Goal: Find specific page/section: Find specific page/section

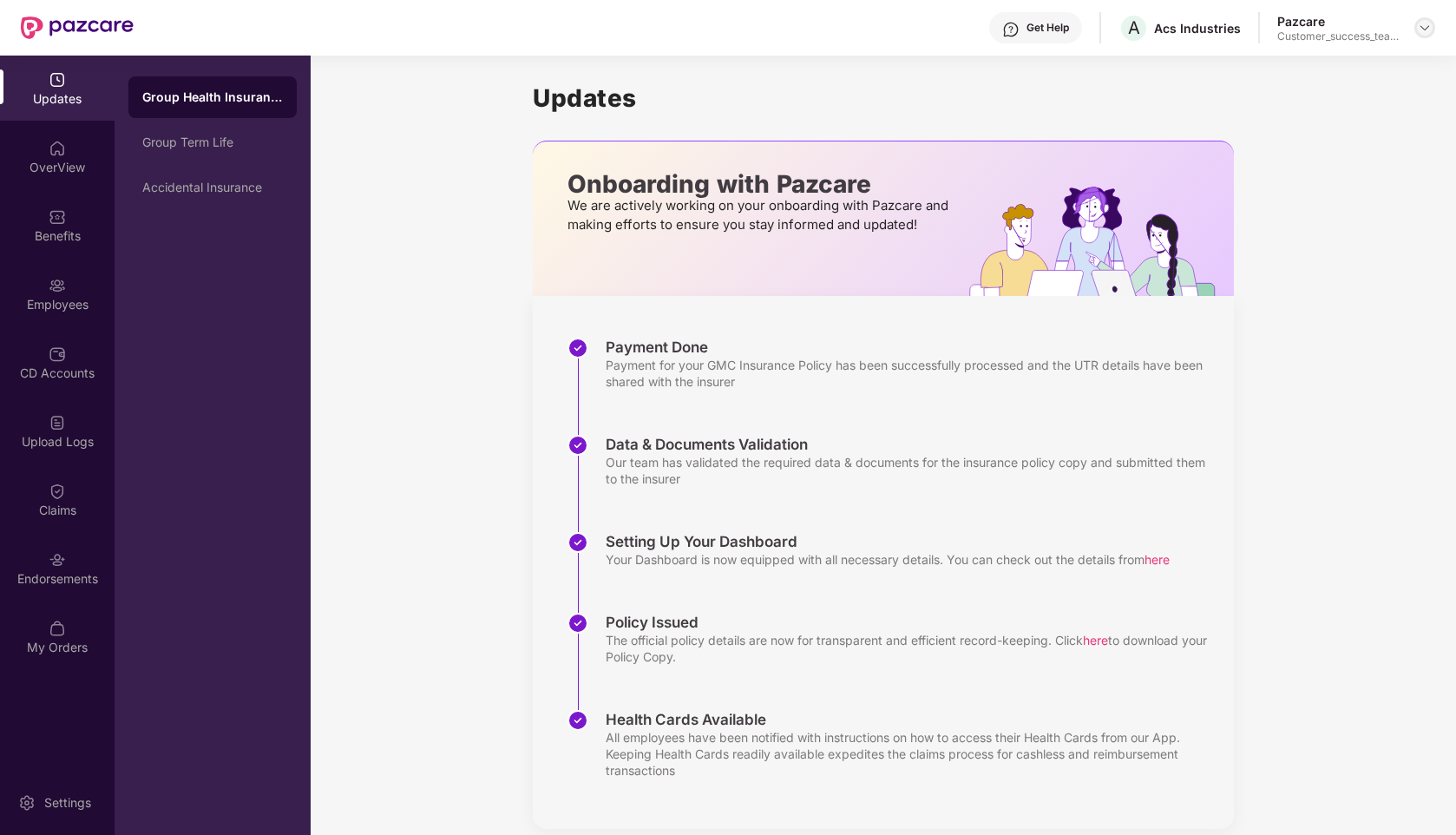
click at [1426, 32] on img at bounding box center [1425, 28] width 14 height 14
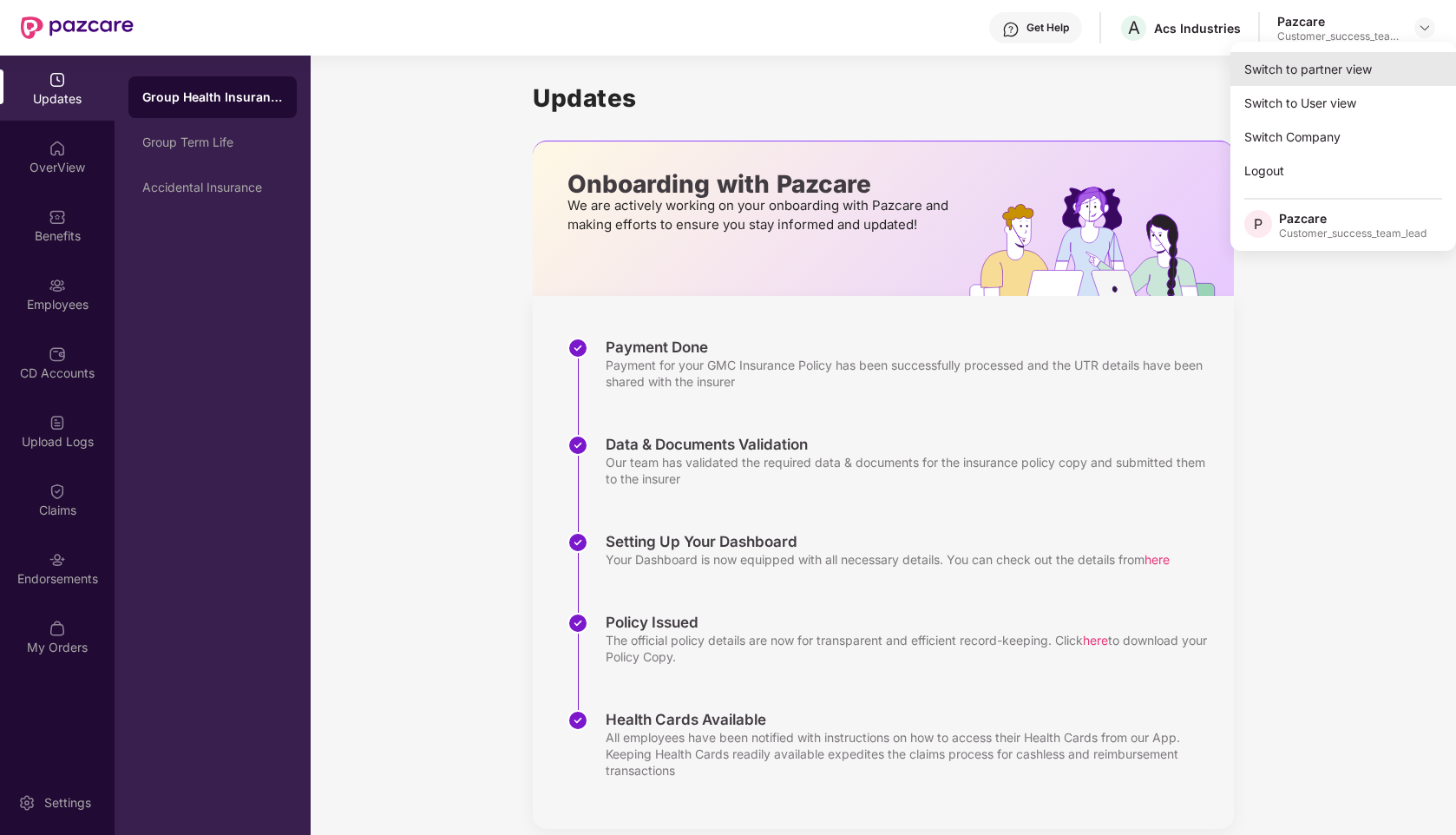
click at [1295, 63] on div "Switch to partner view" at bounding box center [1344, 69] width 226 height 34
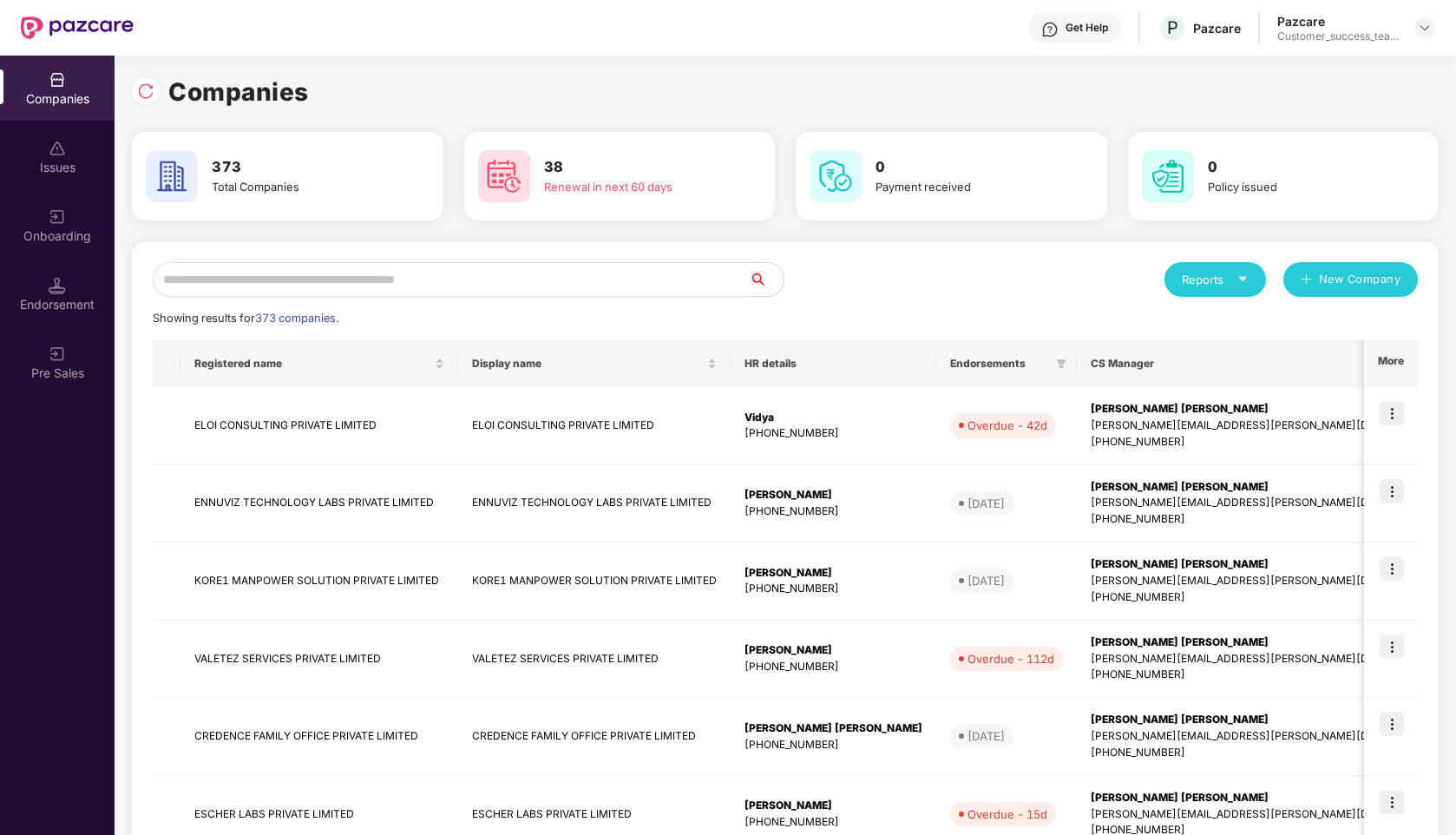
click at [366, 287] on input "text" at bounding box center [451, 280] width 596 height 35
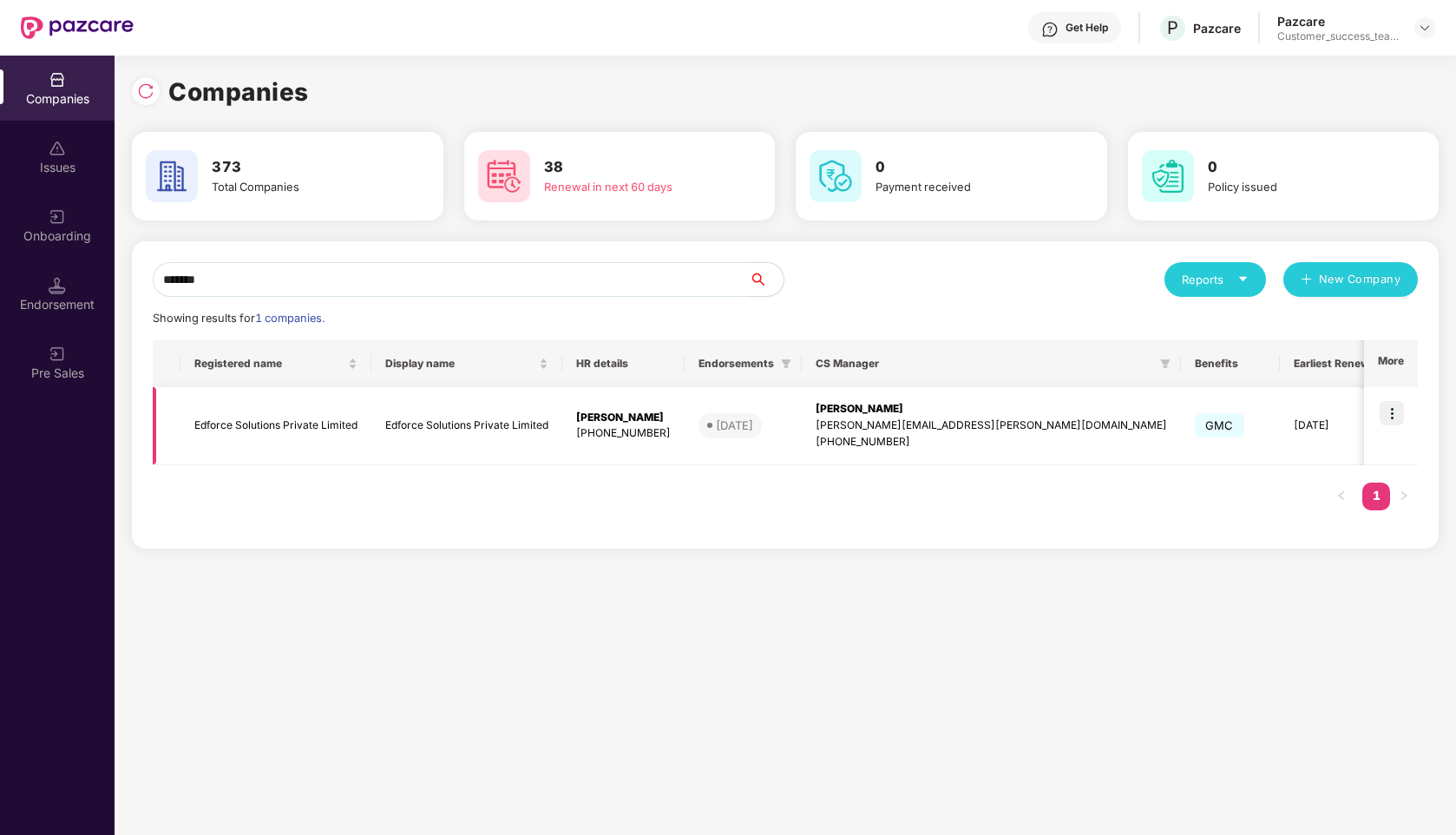
type input "*******"
click at [1402, 408] on img at bounding box center [1393, 414] width 24 height 24
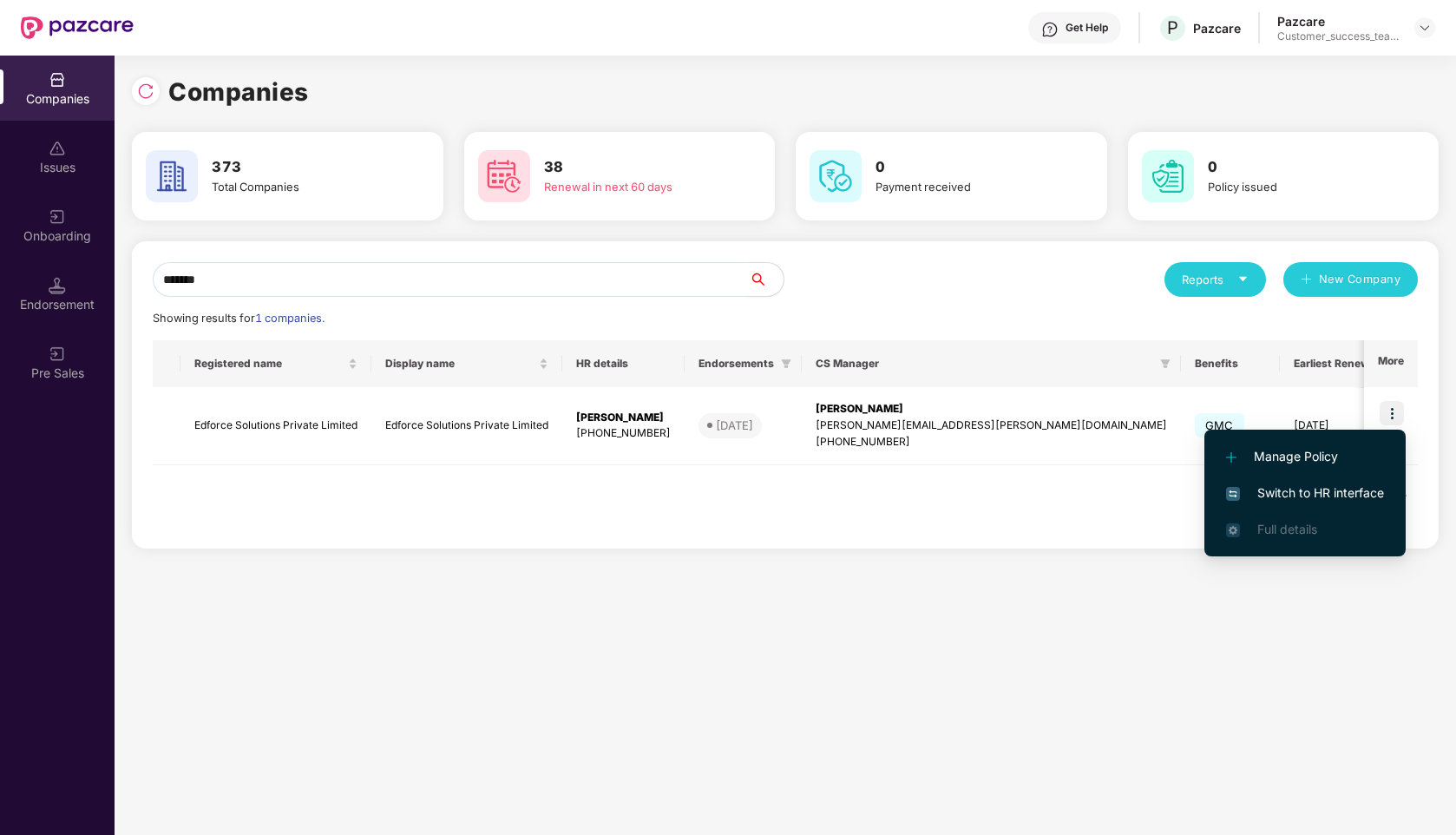
click at [1287, 488] on span "Switch to HR interface" at bounding box center [1306, 493] width 158 height 19
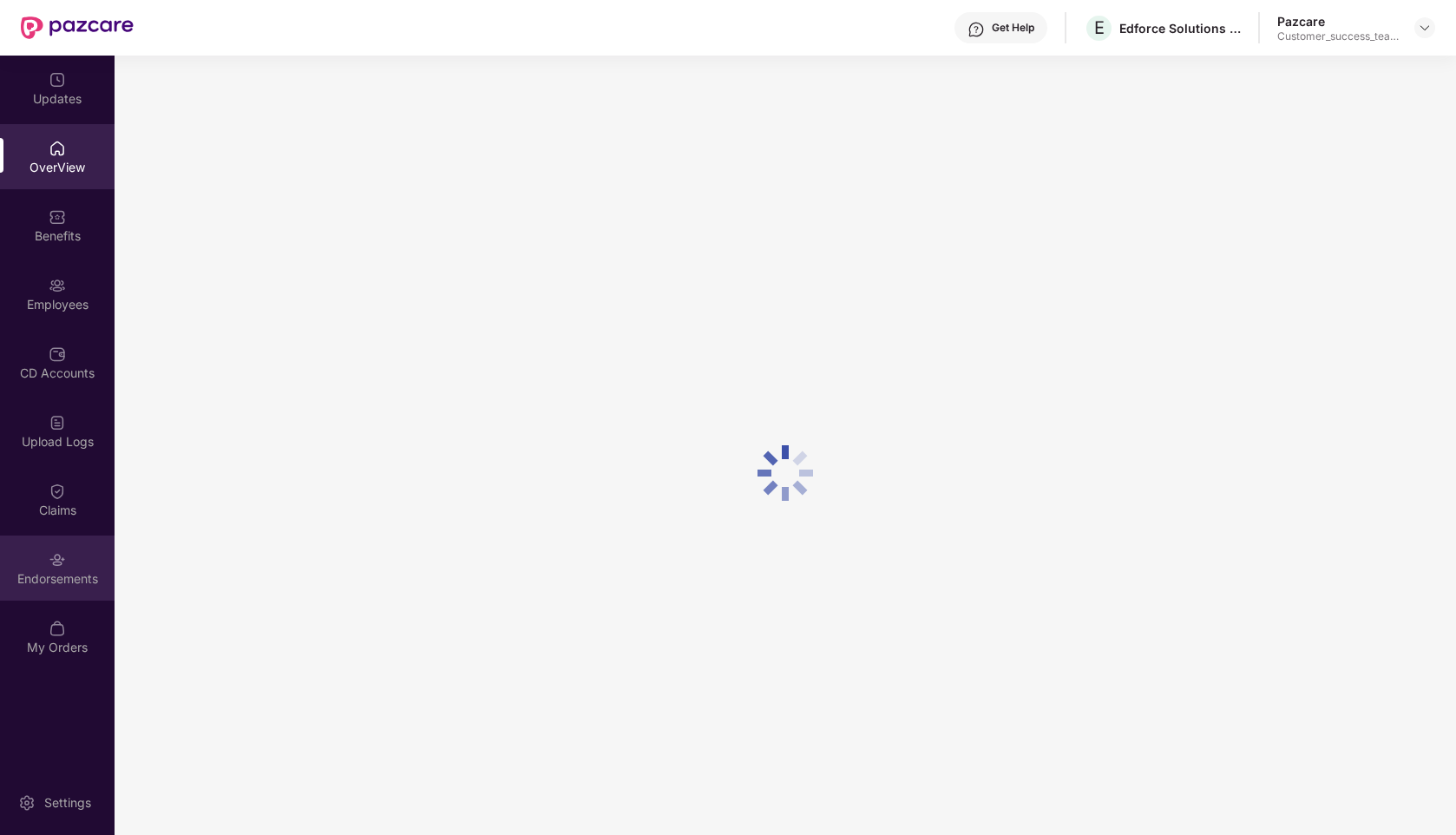
click at [66, 567] on div "Endorsements" at bounding box center [57, 567] width 115 height 65
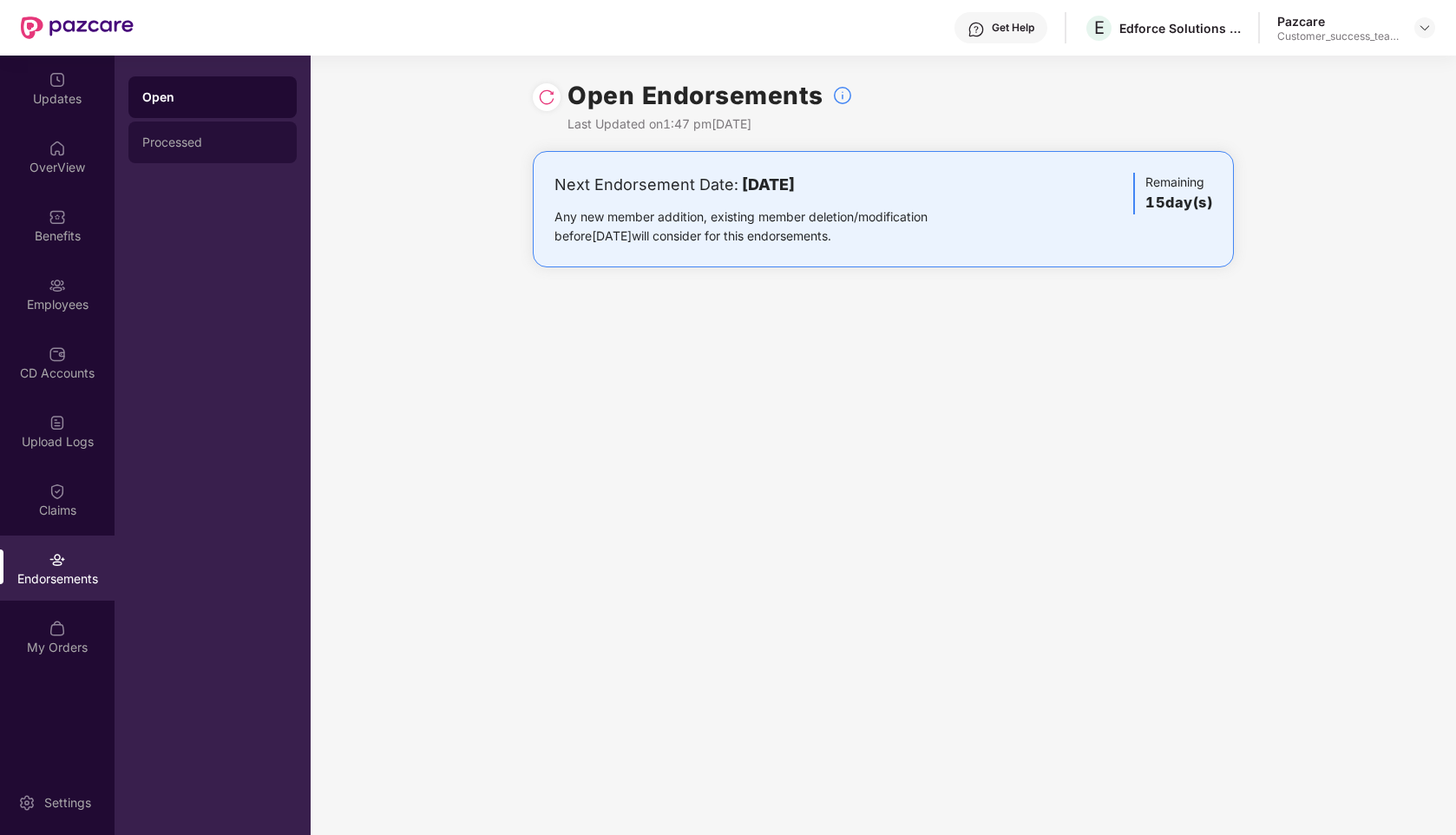
click at [222, 144] on div "Processed" at bounding box center [213, 142] width 141 height 14
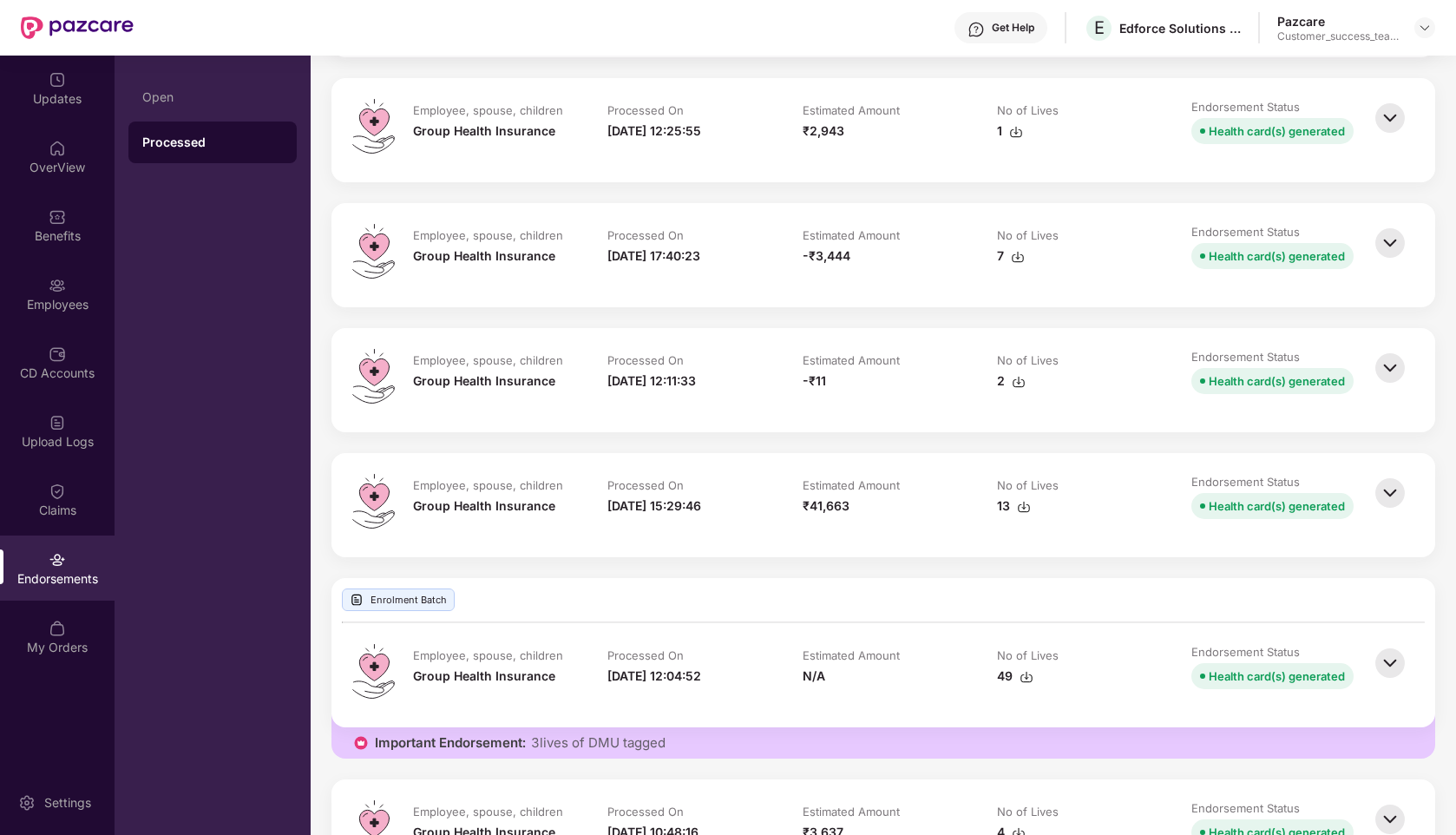
scroll to position [1262, 0]
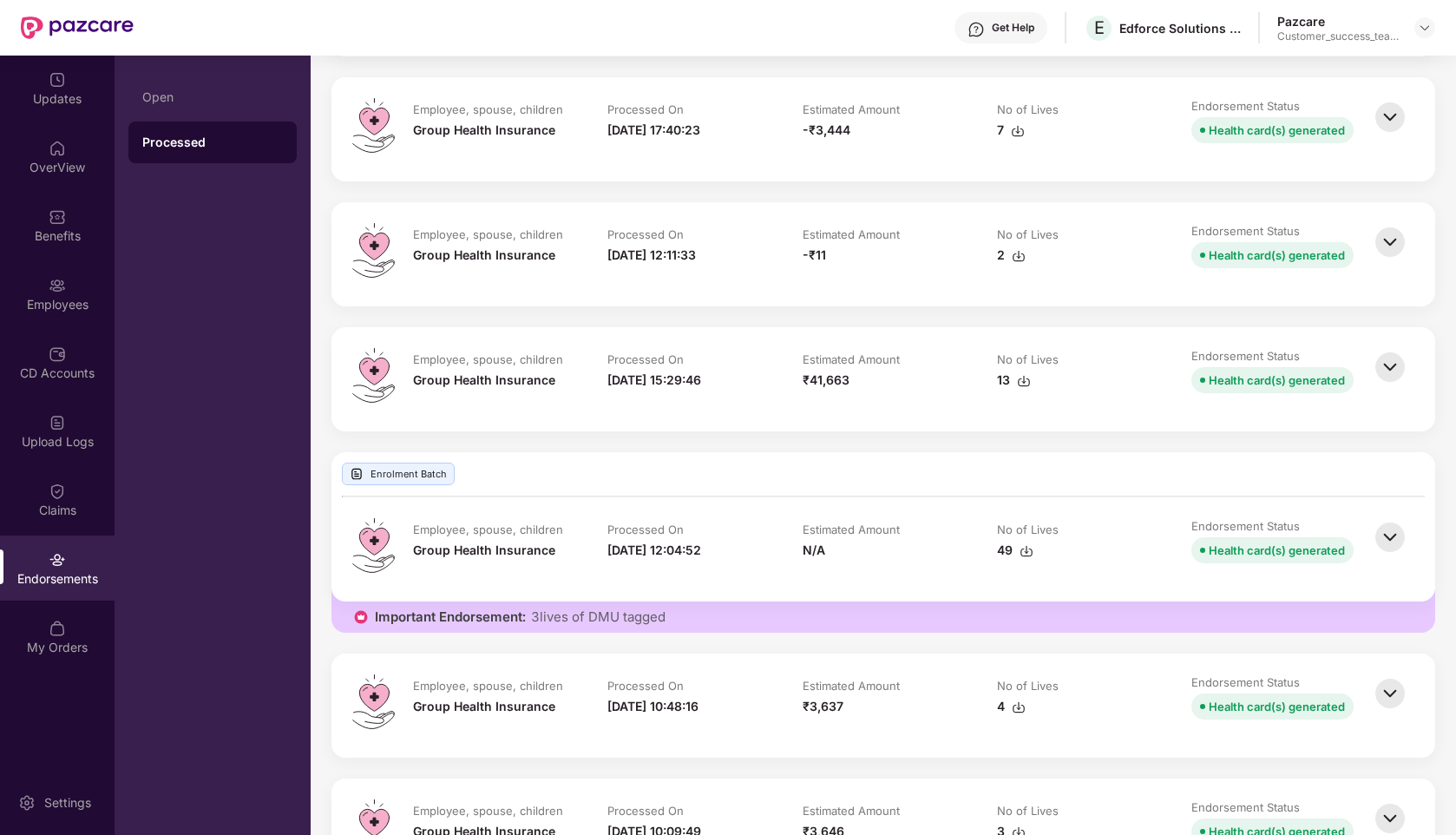
click at [1393, 556] on img at bounding box center [1391, 537] width 38 height 38
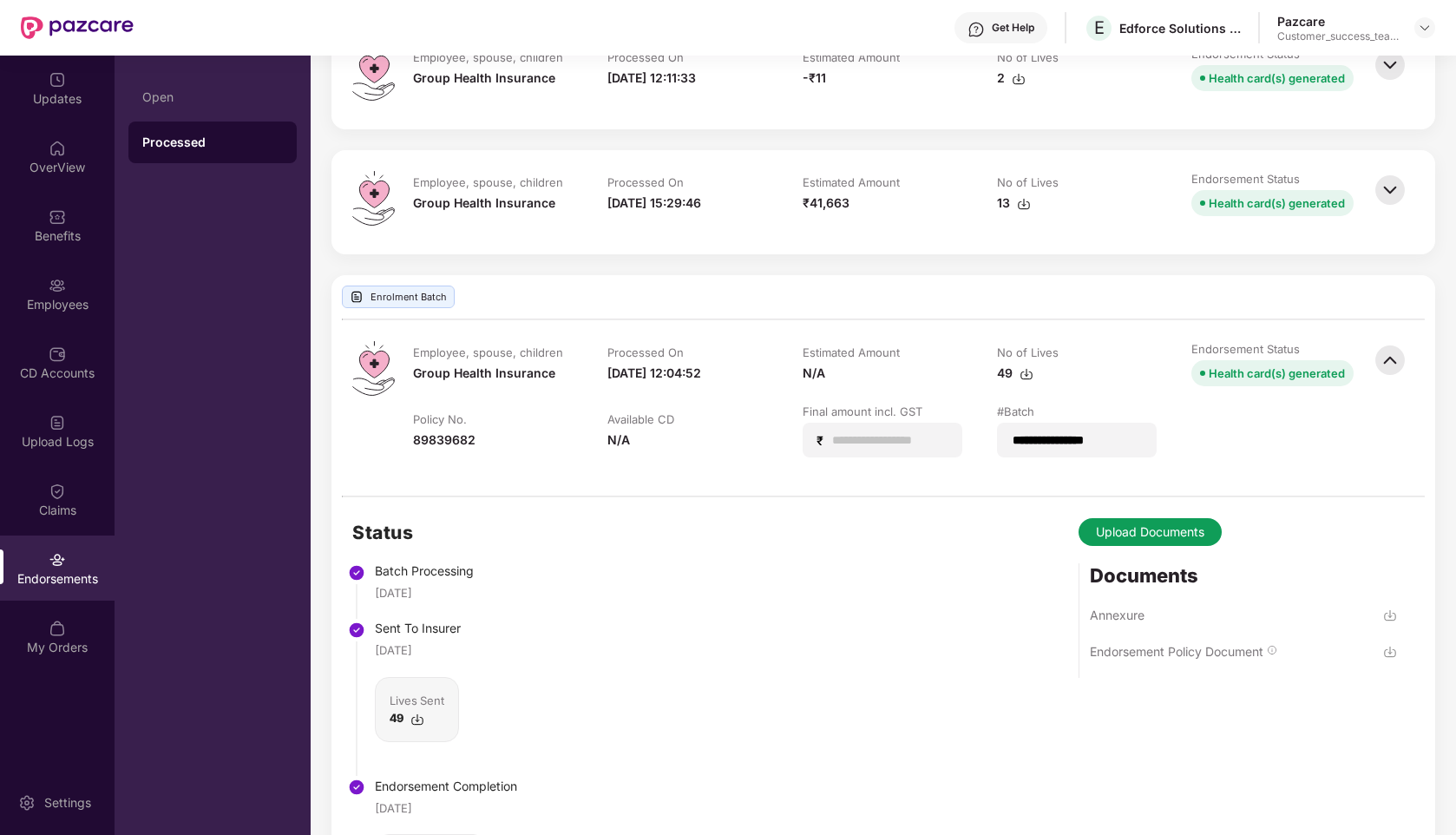
scroll to position [1468, 0]
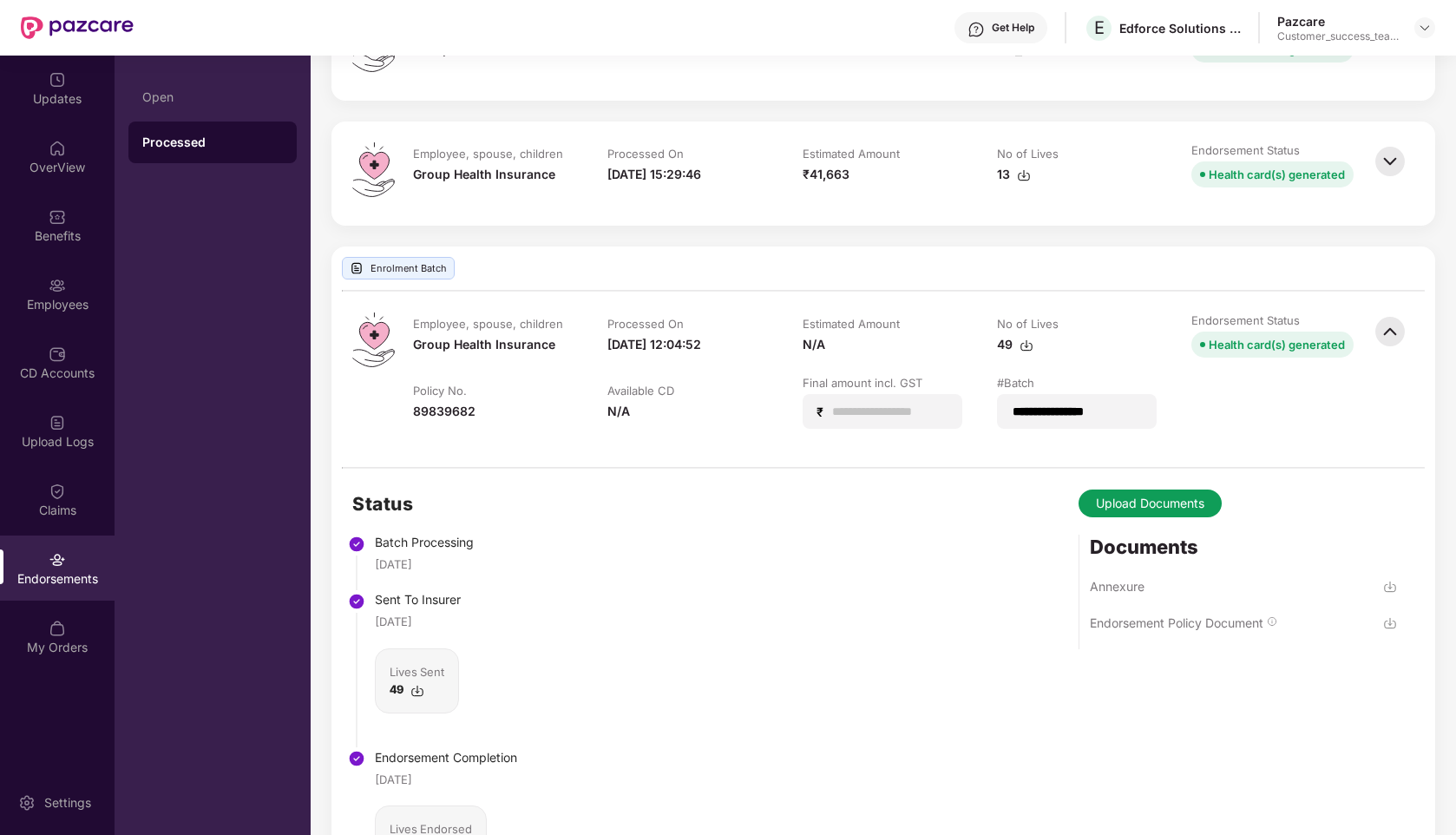
click at [1389, 630] on img at bounding box center [1391, 623] width 14 height 14
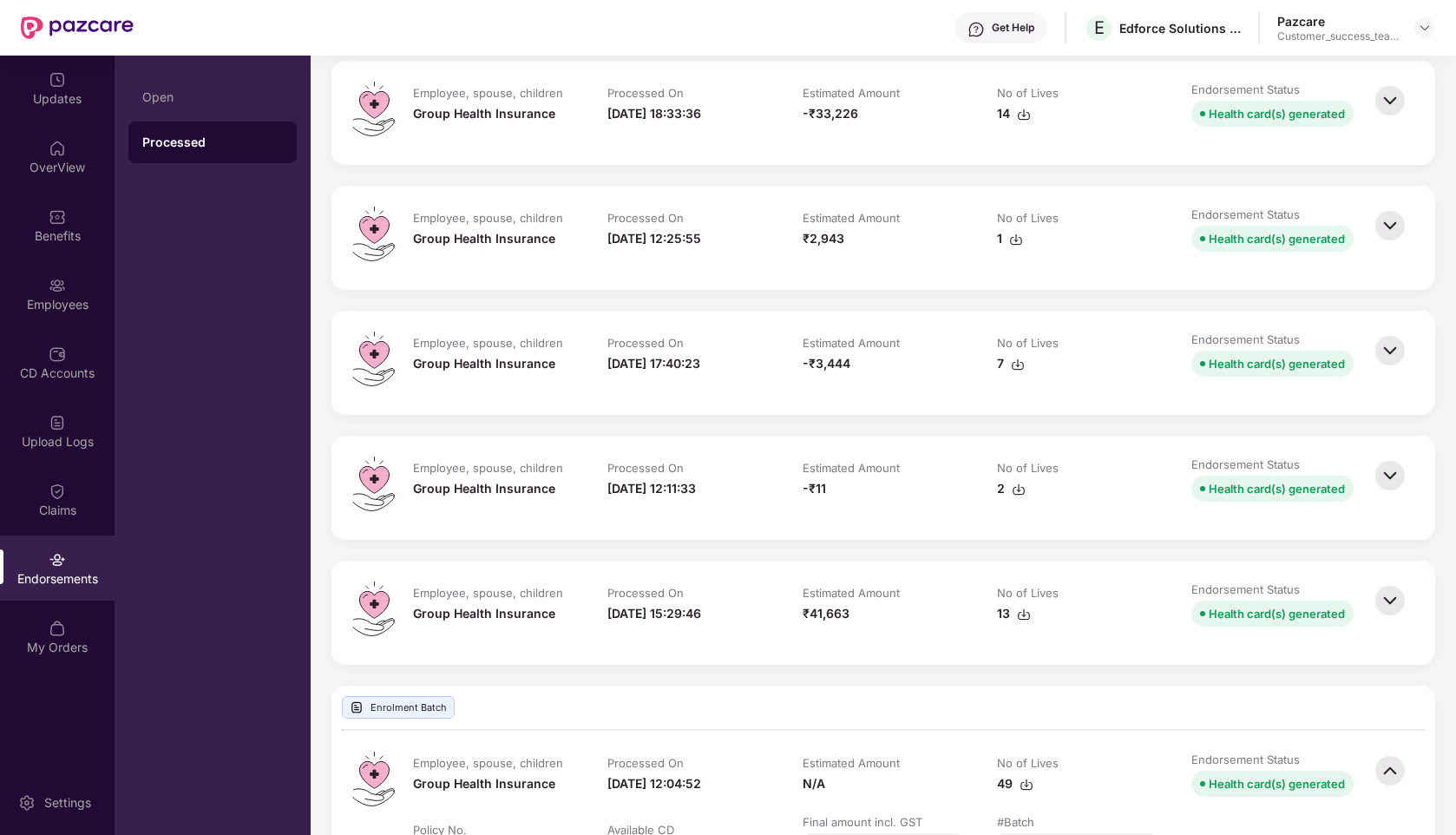
scroll to position [1023, 0]
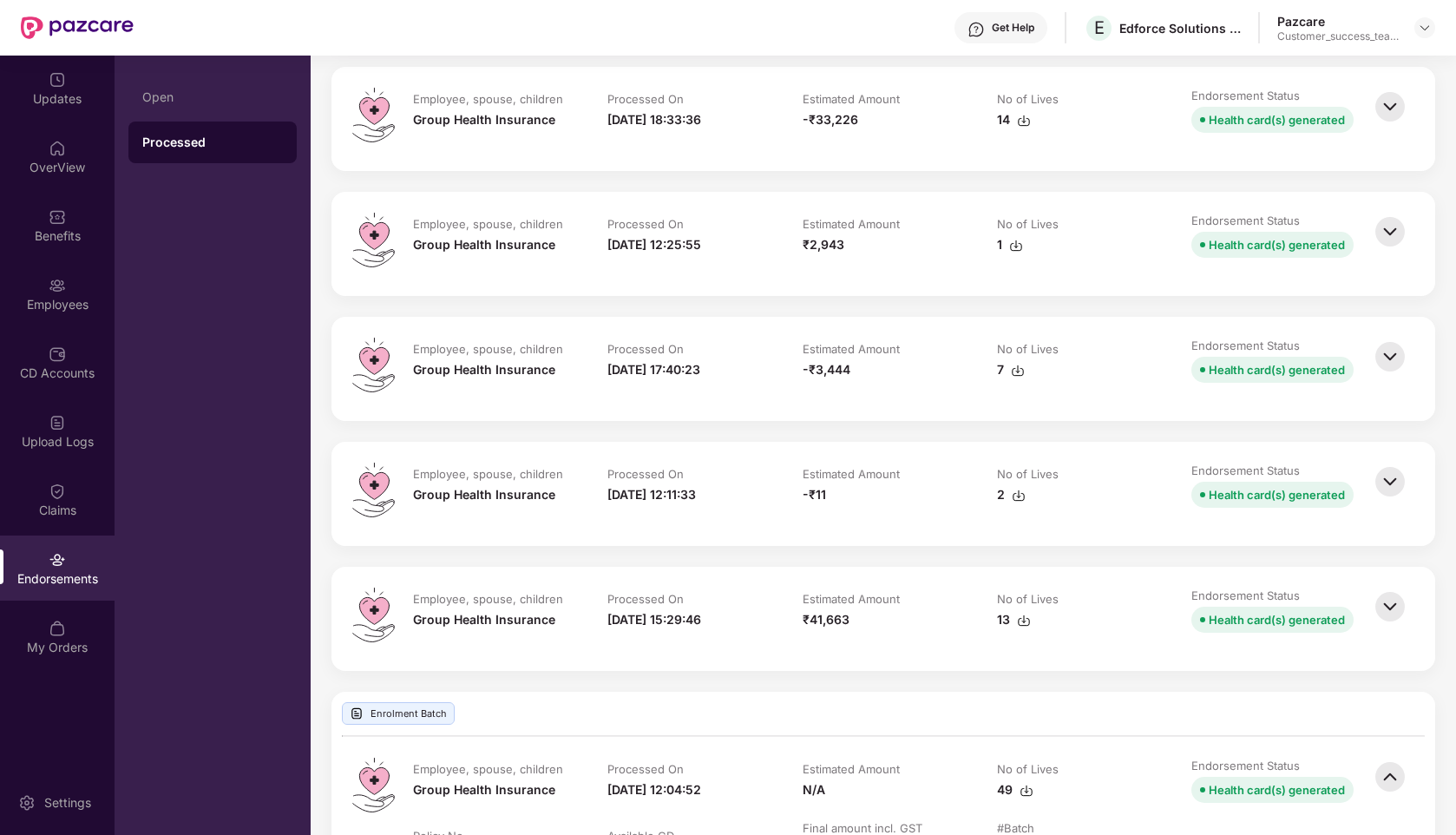
click at [1393, 362] on img at bounding box center [1391, 357] width 38 height 38
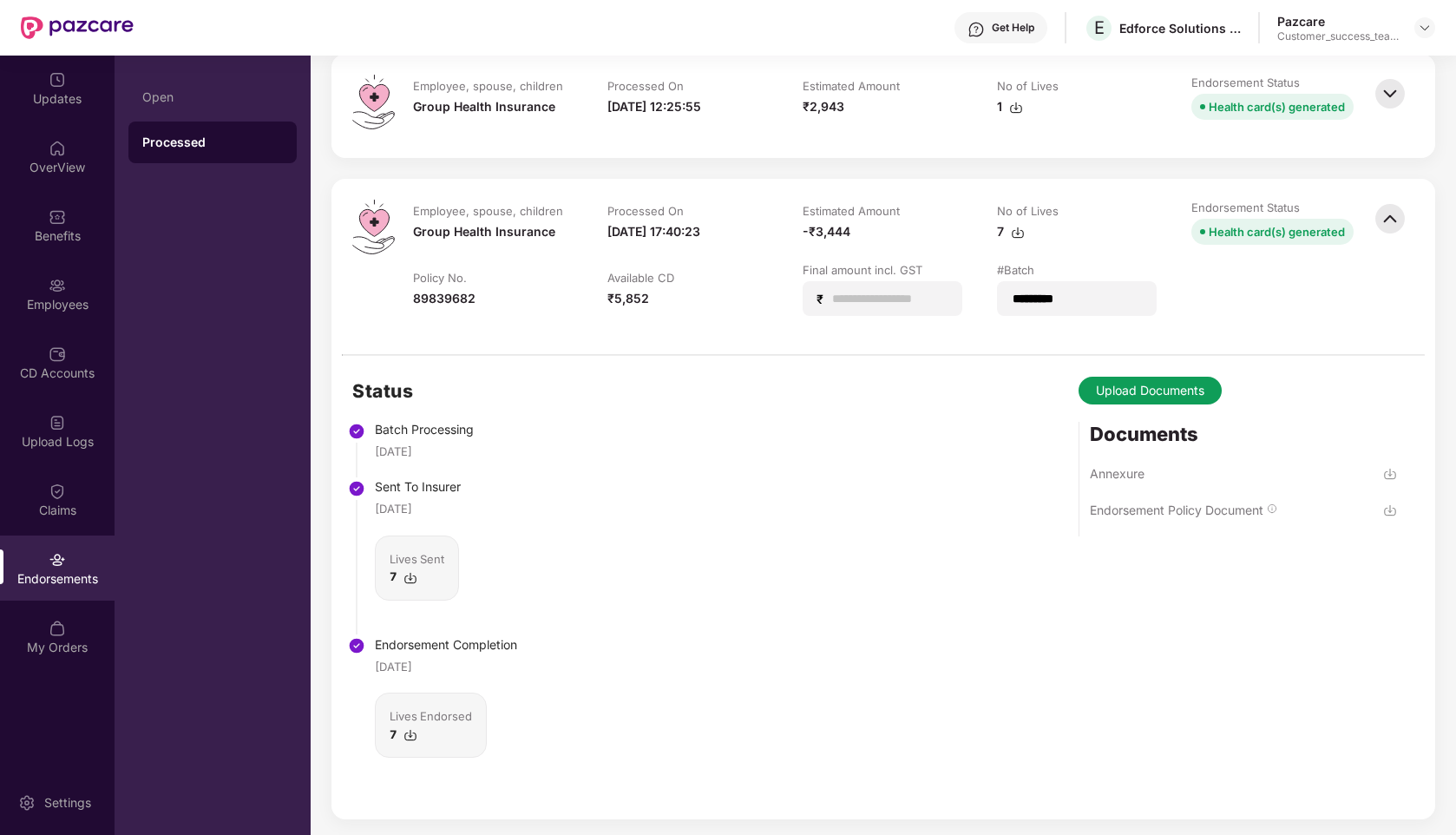
scroll to position [1151, 0]
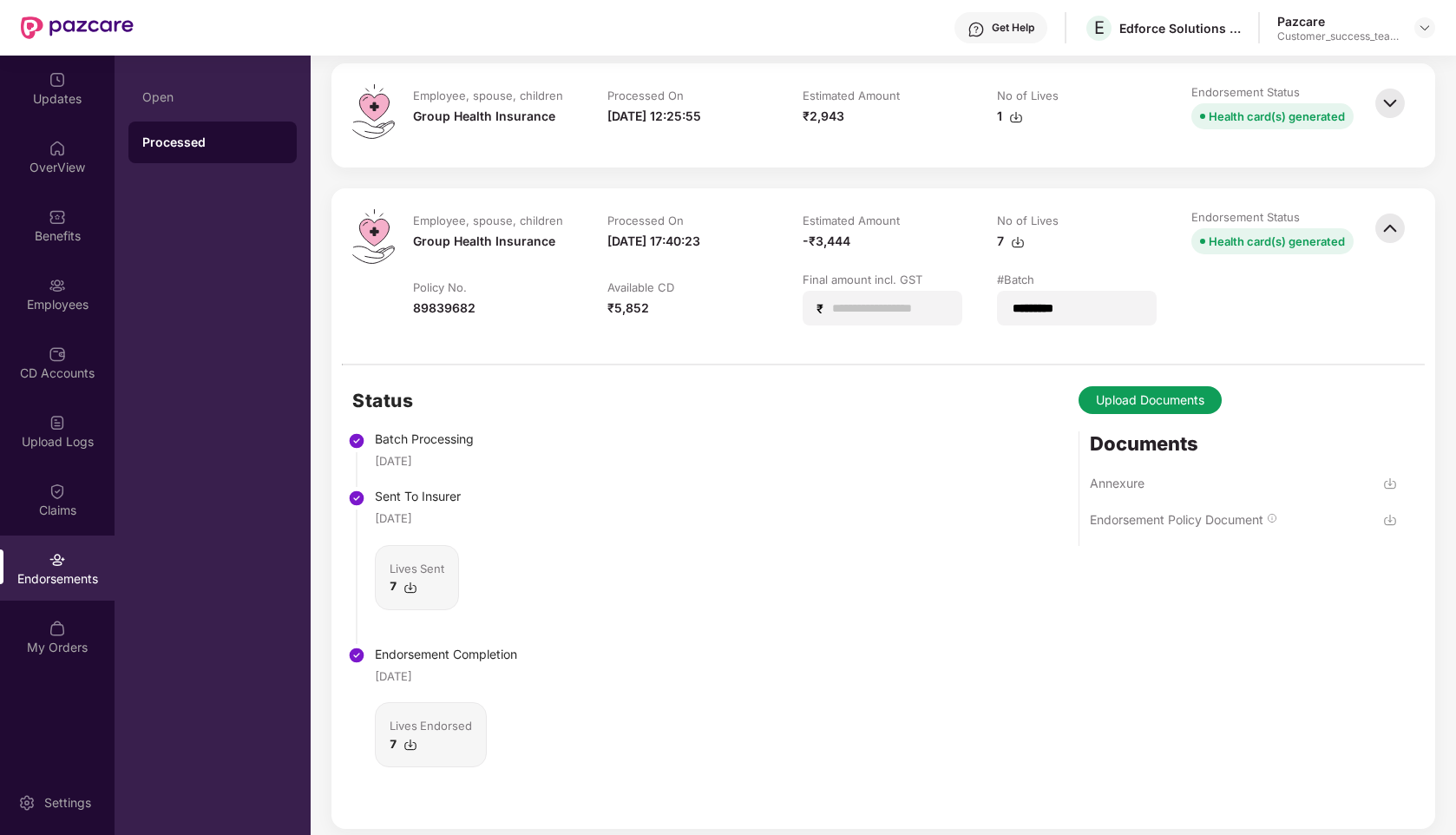
click at [1397, 235] on img at bounding box center [1391, 229] width 38 height 38
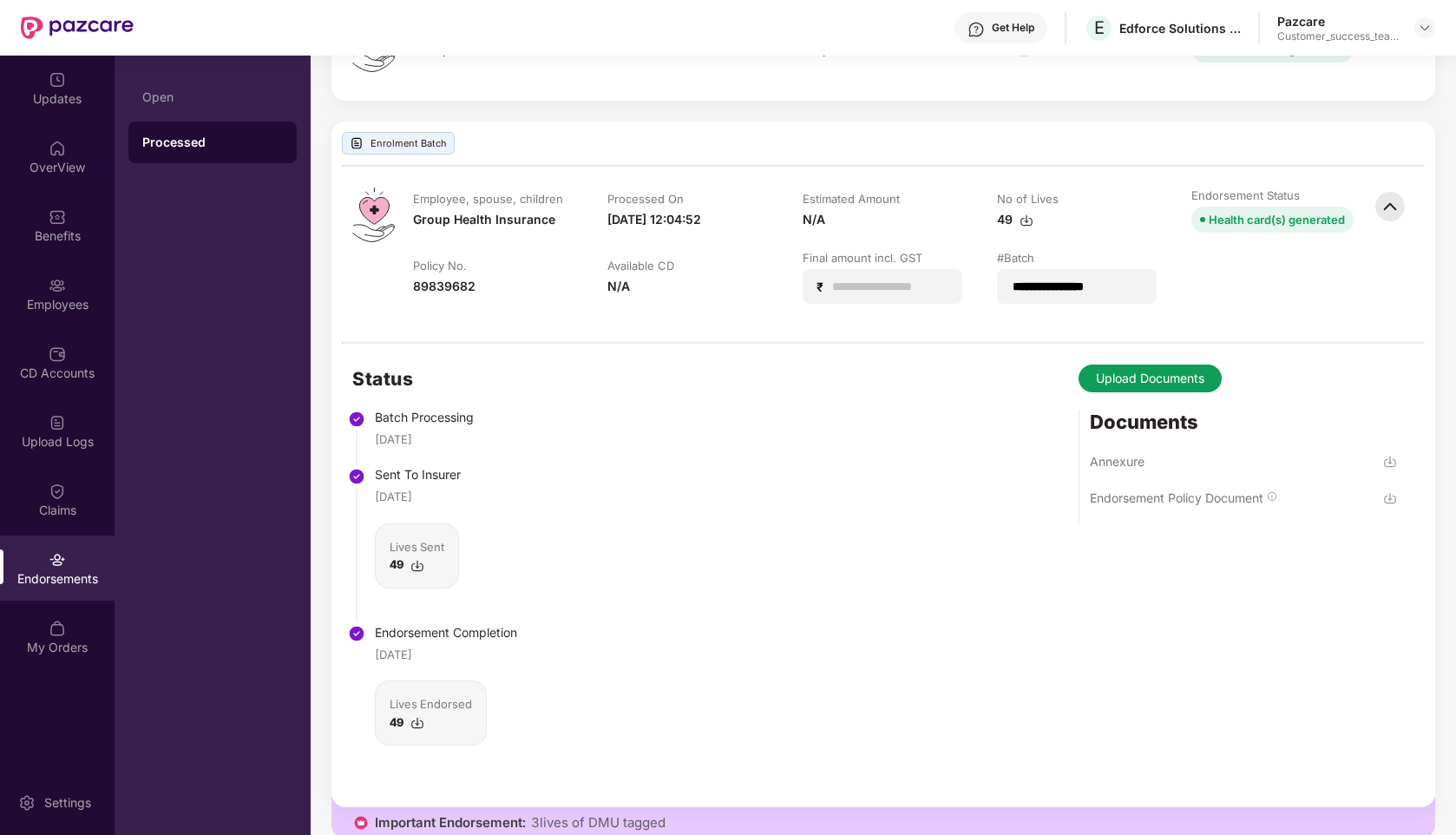
scroll to position [1551, 0]
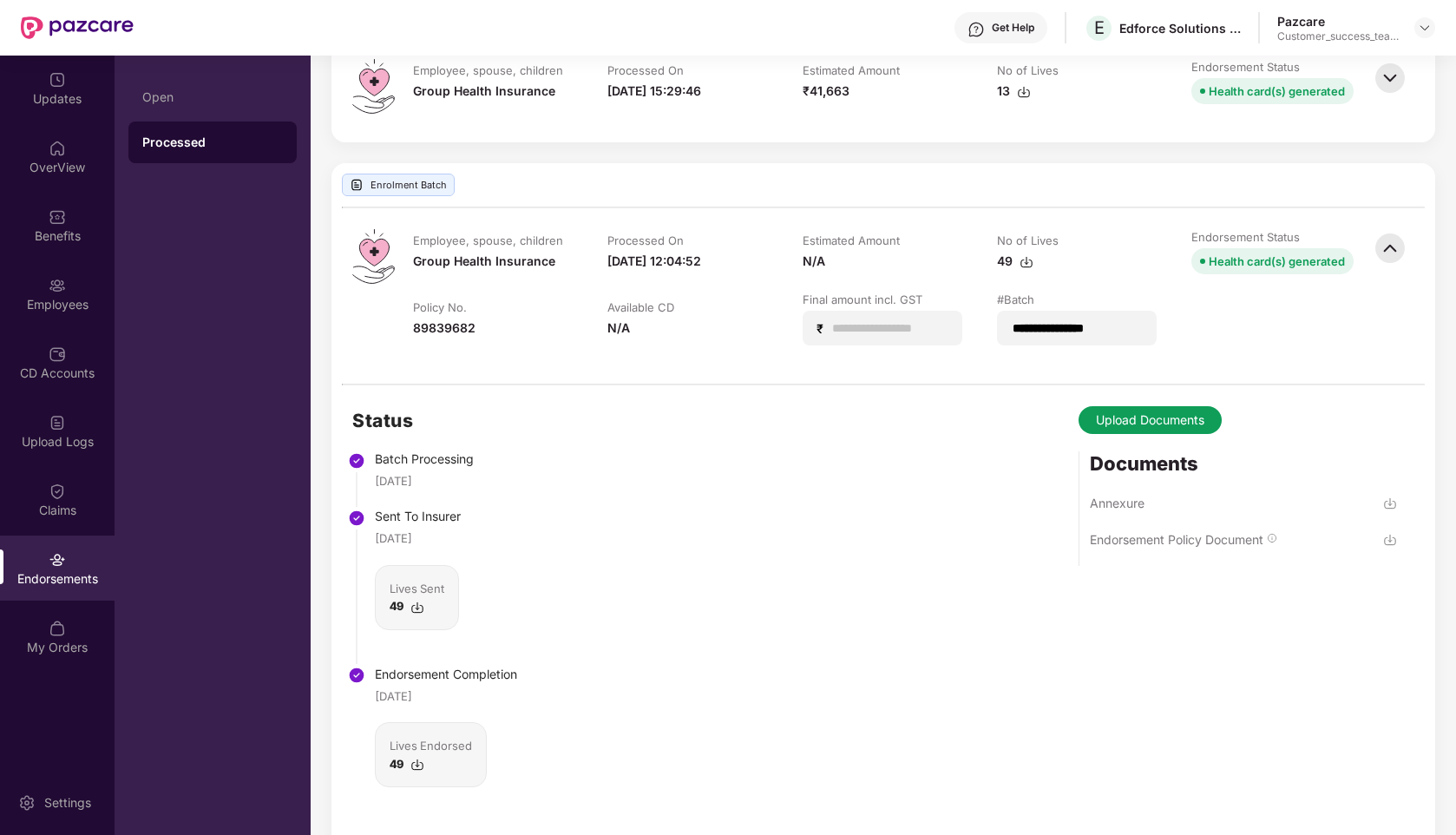
click at [1393, 264] on img at bounding box center [1391, 249] width 38 height 38
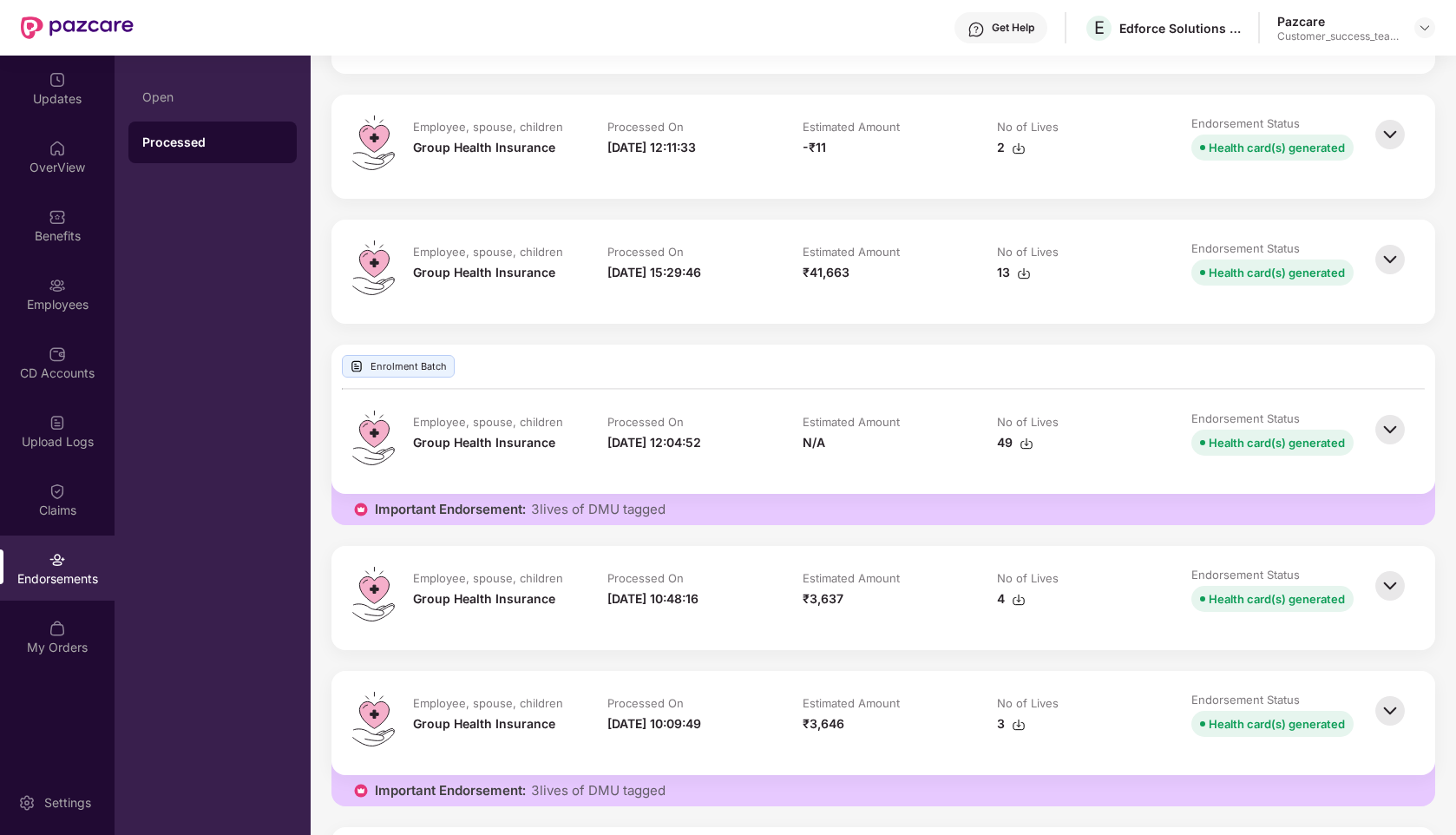
scroll to position [1368, 0]
click at [1391, 441] on img at bounding box center [1391, 432] width 38 height 38
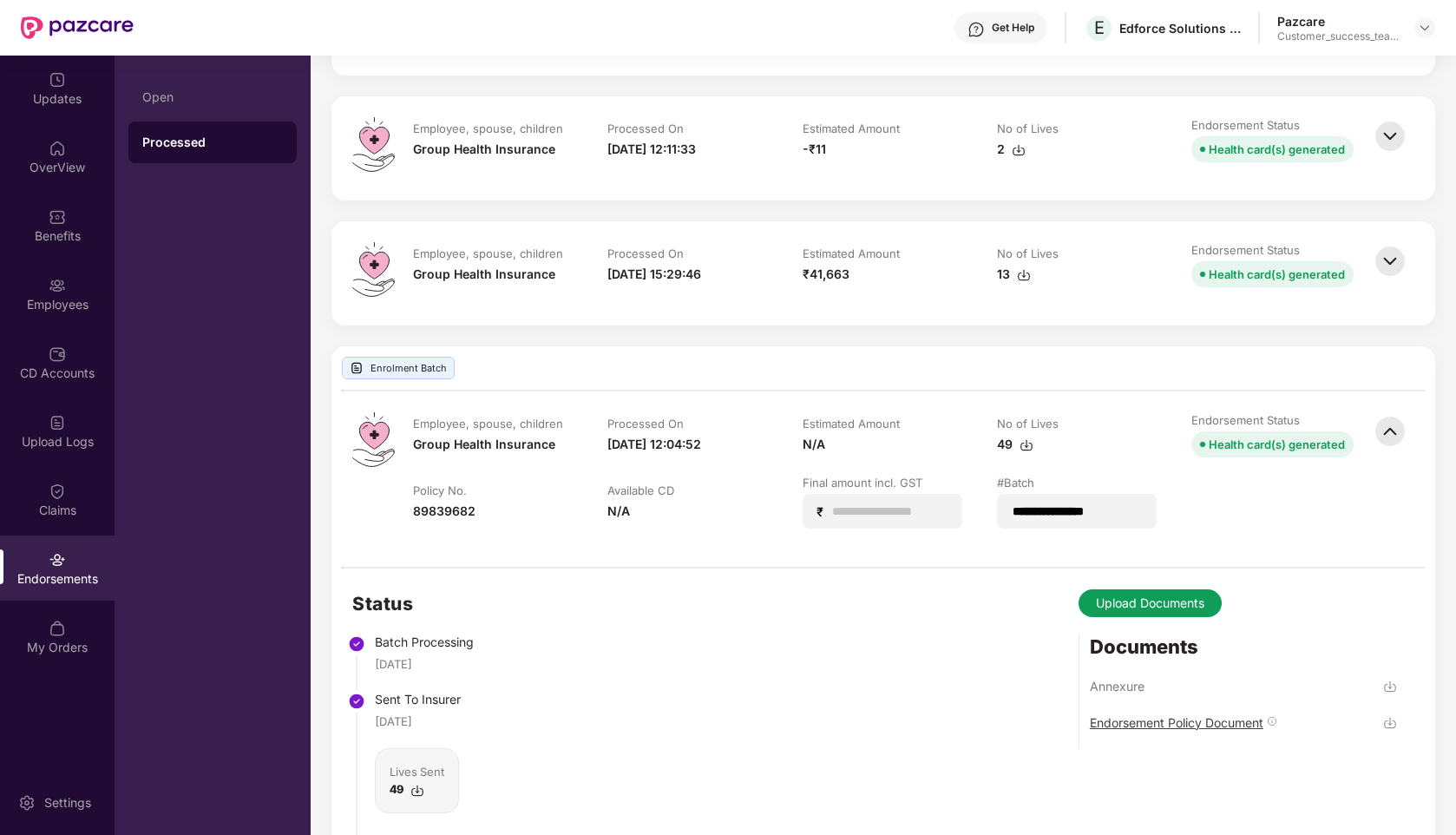
click at [1126, 731] on div "Endorsement Policy Document" at bounding box center [1177, 722] width 174 height 17
click at [1381, 441] on img at bounding box center [1391, 432] width 38 height 38
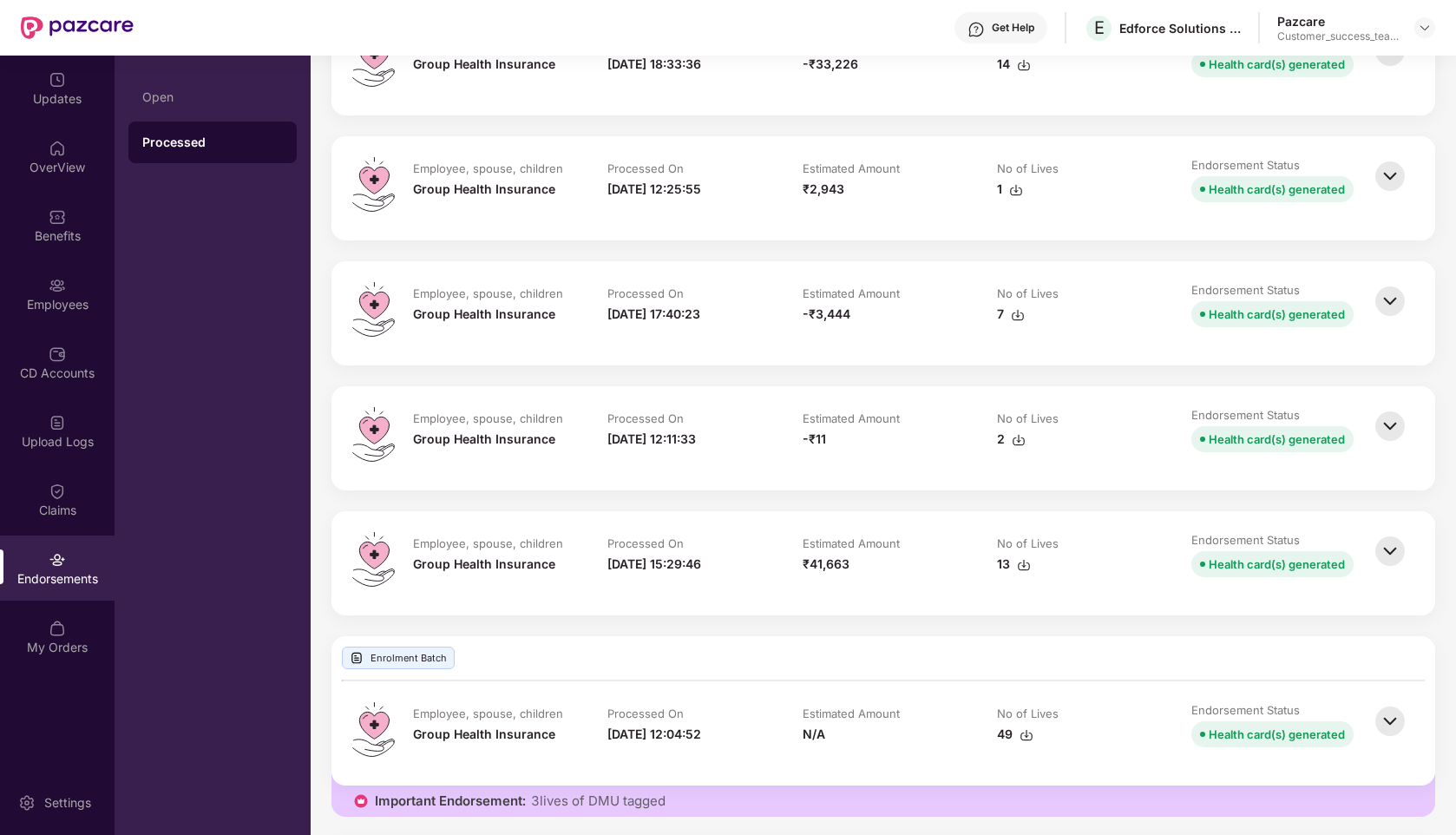
scroll to position [1076, 0]
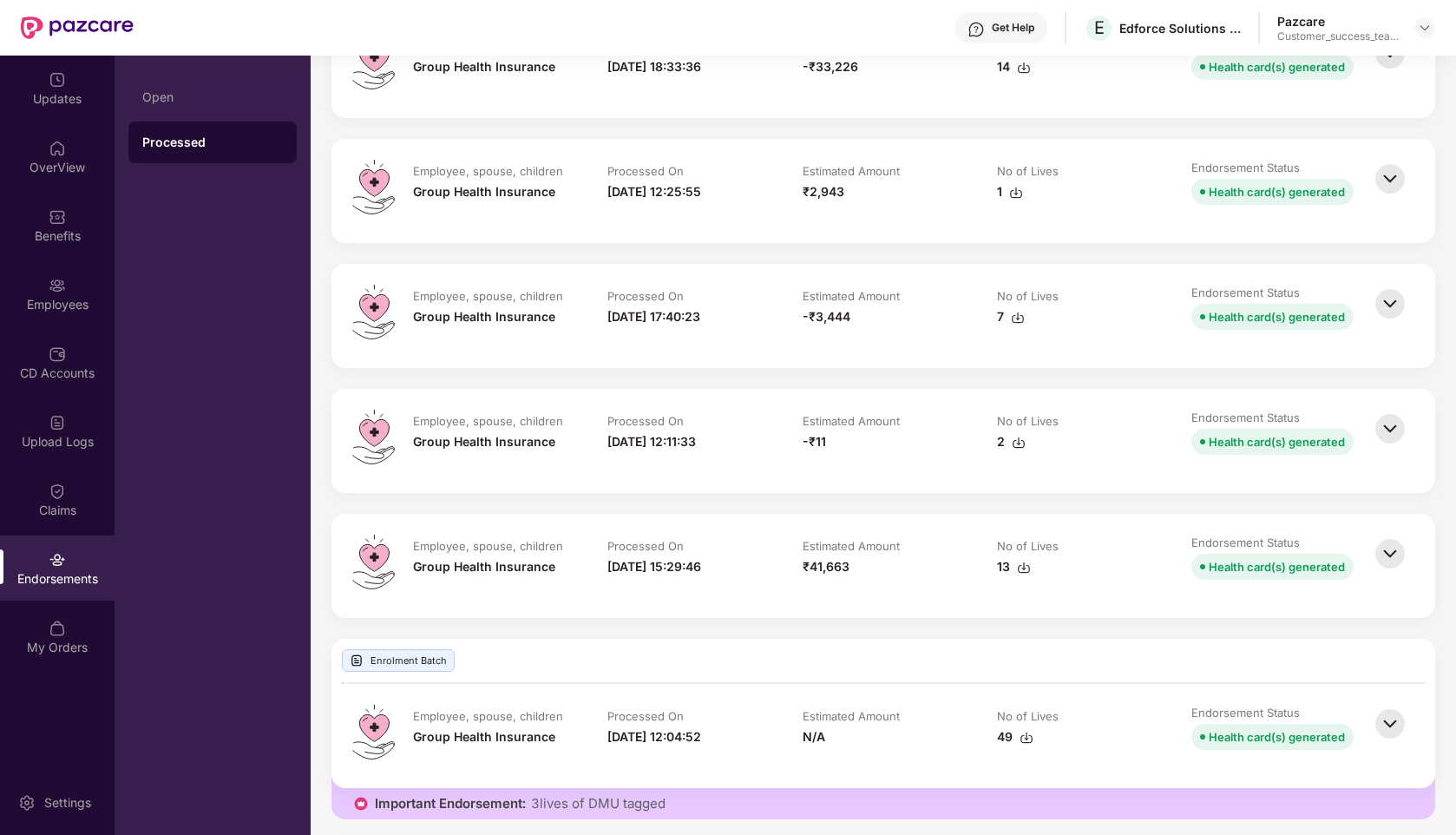
click at [1385, 317] on img at bounding box center [1391, 304] width 38 height 38
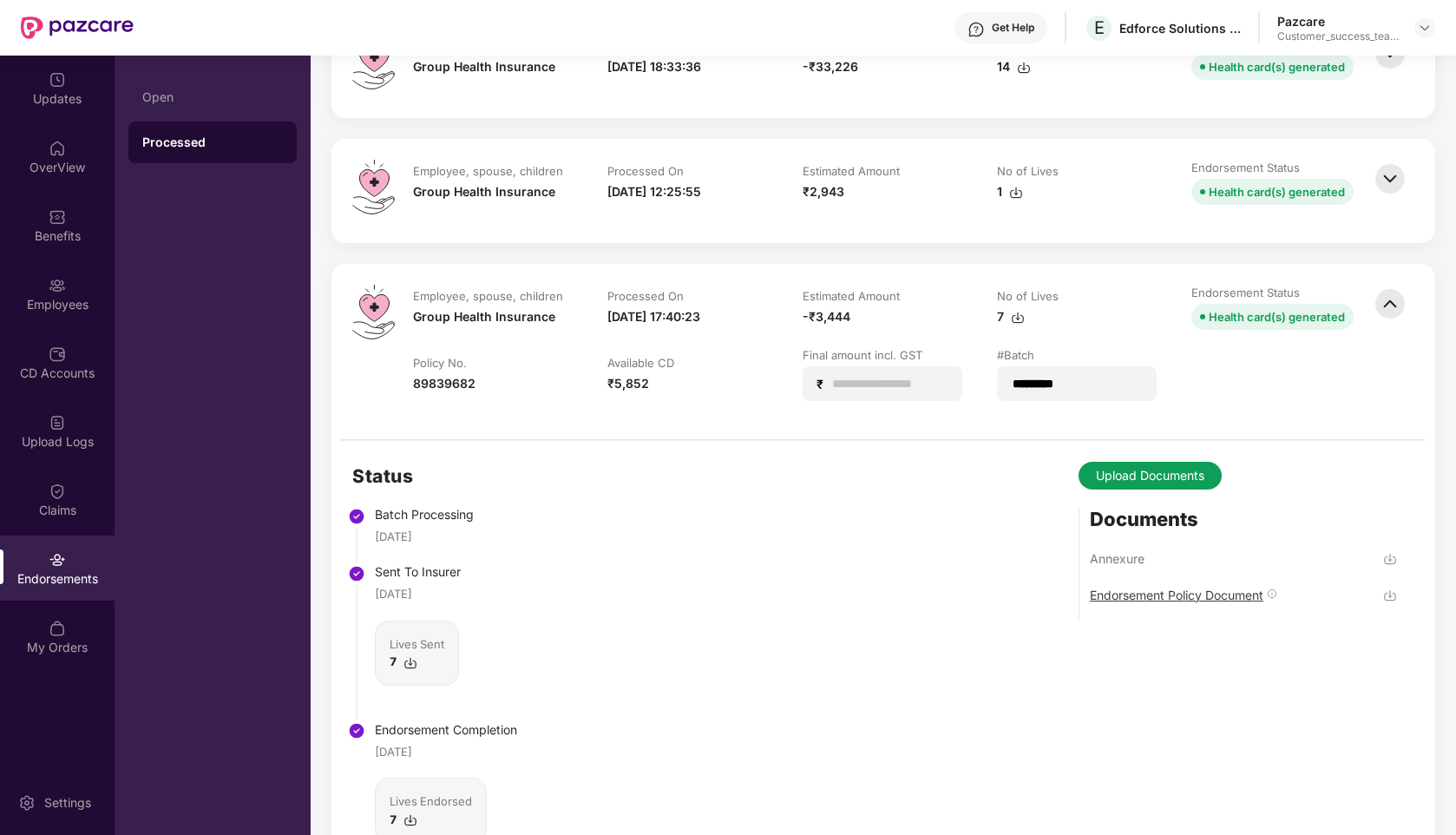
click at [1130, 603] on div "Endorsement Policy Document" at bounding box center [1177, 594] width 174 height 17
